Goal: Task Accomplishment & Management: Manage account settings

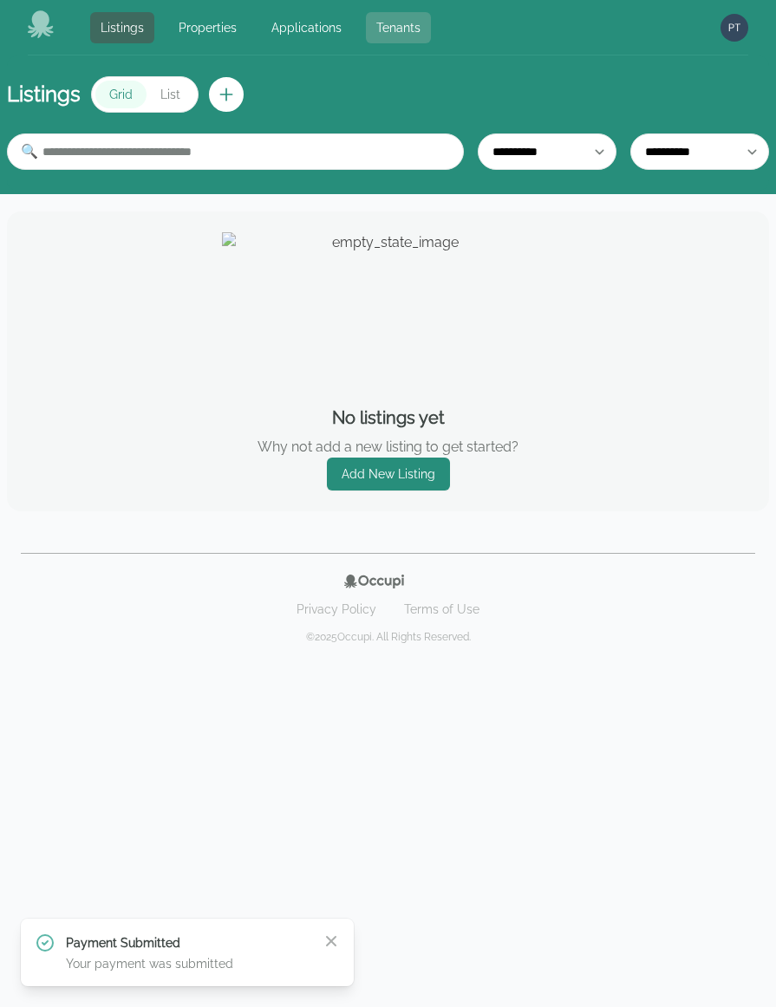
click at [394, 29] on link "Tenants" at bounding box center [398, 27] width 65 height 31
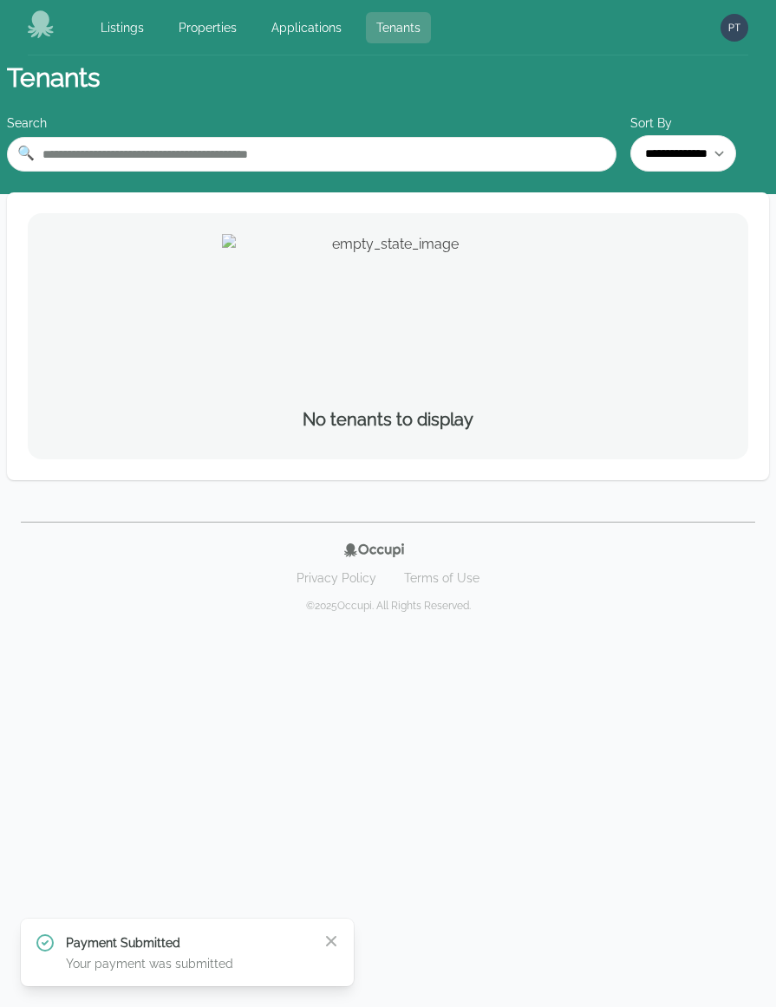
click at [394, 29] on link "Tenants" at bounding box center [398, 27] width 65 height 31
click at [731, 30] on img "button" at bounding box center [734, 28] width 28 height 28
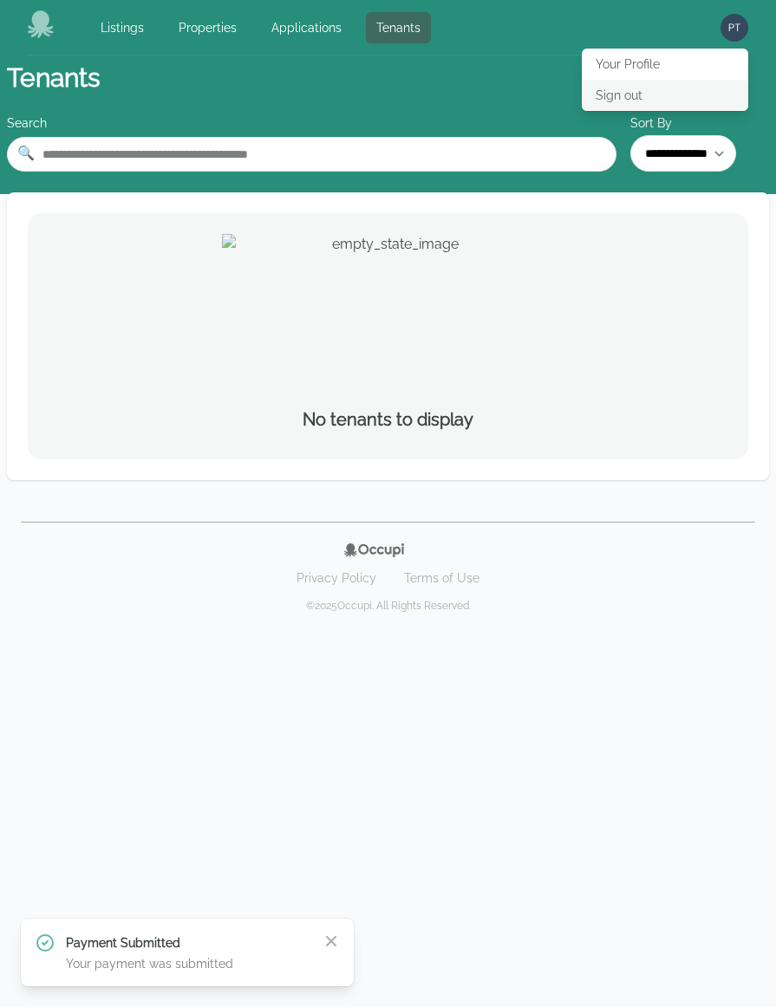
click at [633, 91] on button "Sign out" at bounding box center [665, 95] width 166 height 31
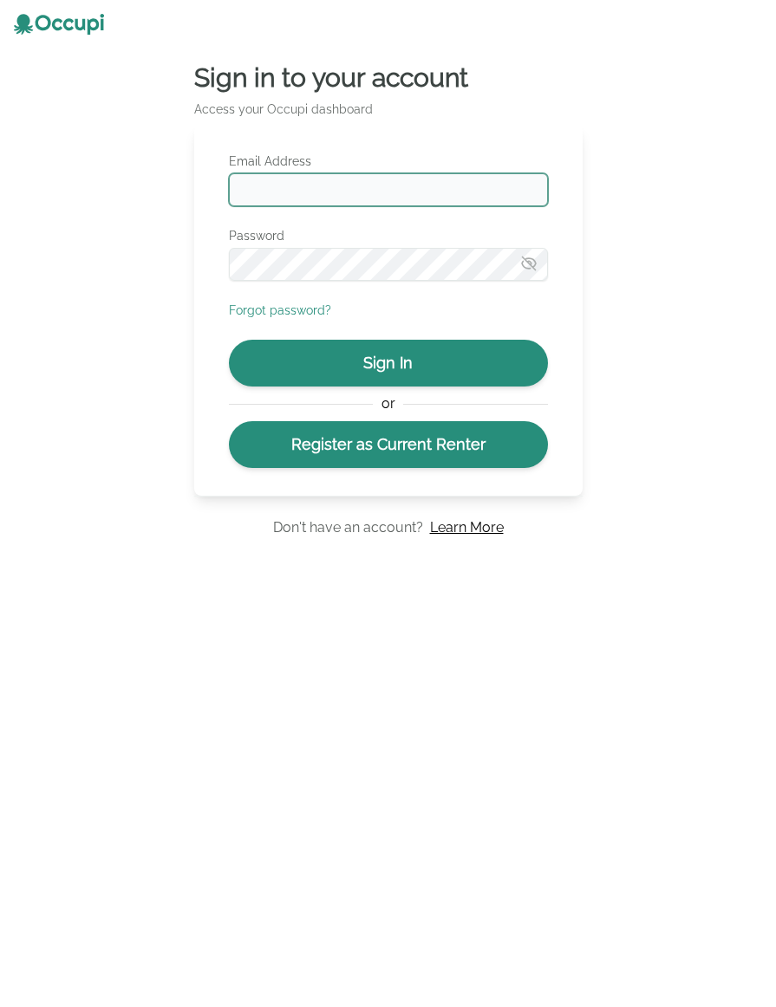
click at [283, 190] on input "Email Address" at bounding box center [388, 189] width 319 height 33
type input "**********"
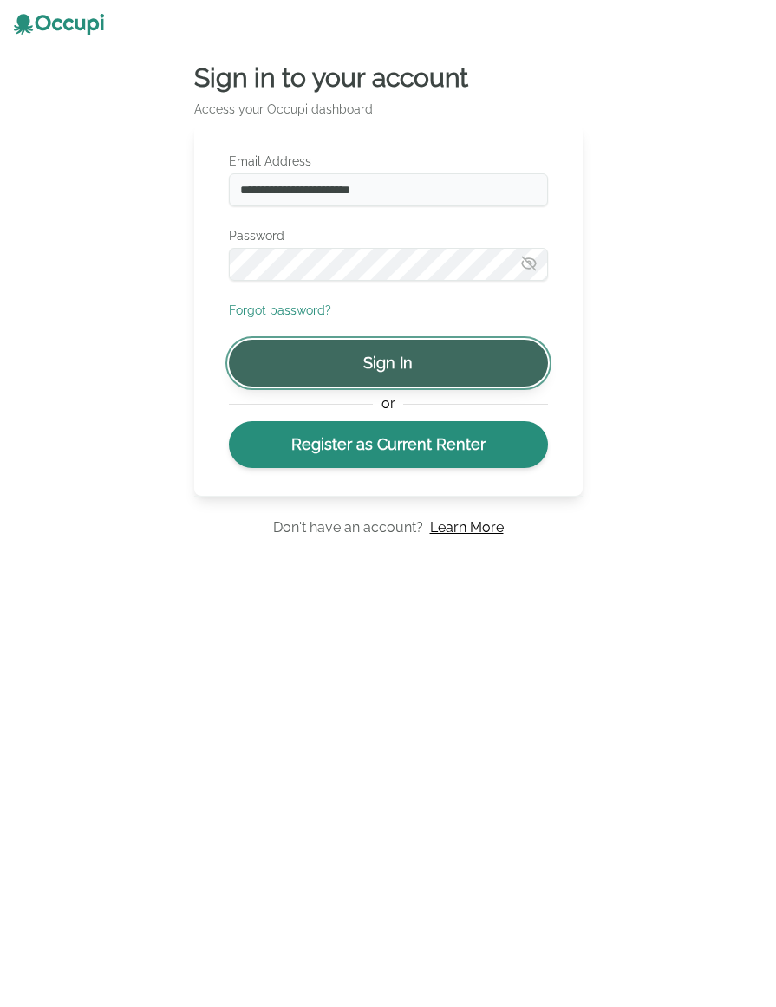
click at [423, 375] on button "Sign In" at bounding box center [388, 363] width 319 height 47
